Goal: Find specific page/section: Find specific page/section

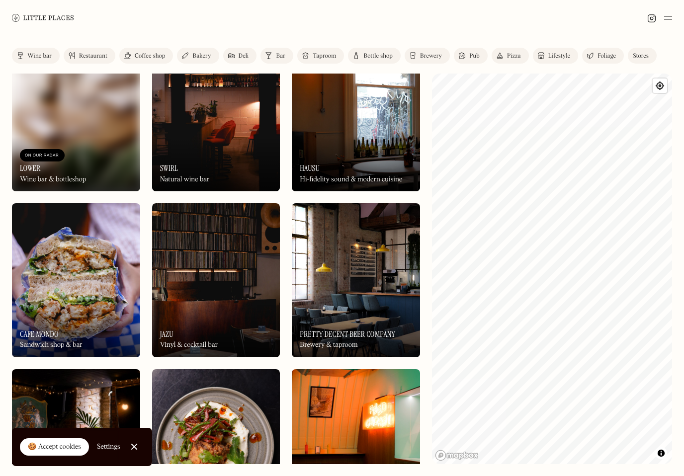
scroll to position [1859, 0]
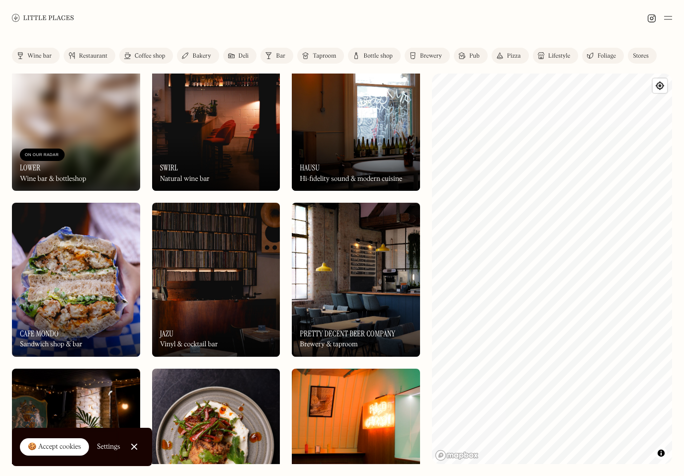
click at [221, 307] on div "On Our Radar Jazu Vinyl & cocktail bar" at bounding box center [216, 329] width 128 height 55
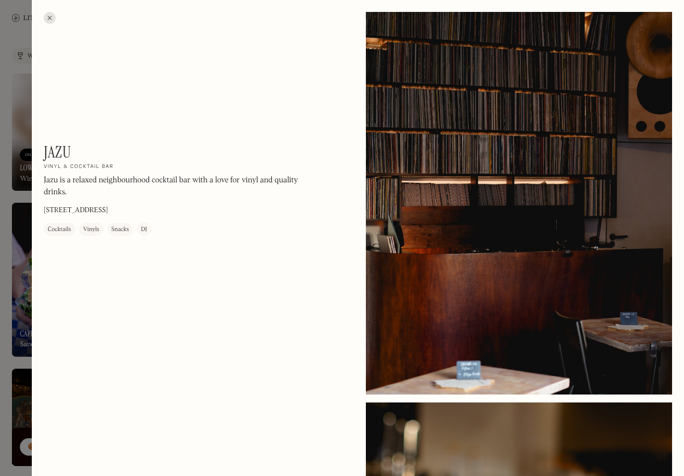
drag, startPoint x: 143, startPoint y: 210, endPoint x: 43, endPoint y: 210, distance: 100.4
drag, startPoint x: 48, startPoint y: 211, endPoint x: 150, endPoint y: 207, distance: 102.0
click at [108, 207] on p "[STREET_ADDRESS]" at bounding box center [76, 211] width 64 height 10
click at [45, 18] on div at bounding box center [50, 18] width 12 height 12
